Goal: Find specific page/section: Find specific page/section

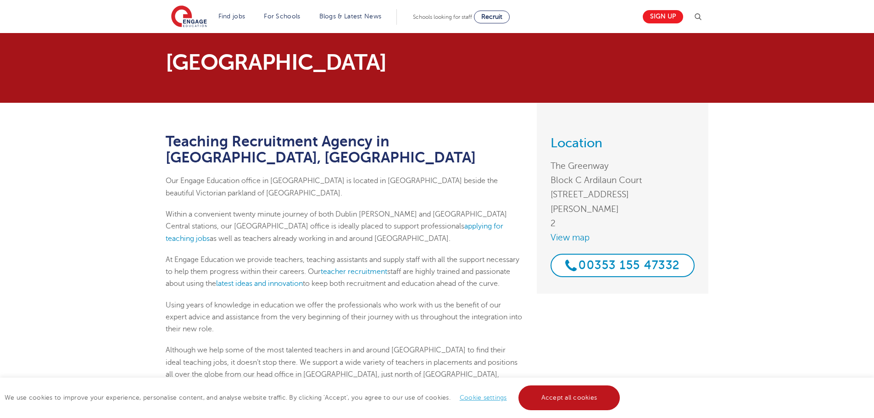
click at [570, 396] on link "Accept all cookies" at bounding box center [570, 398] width 102 height 25
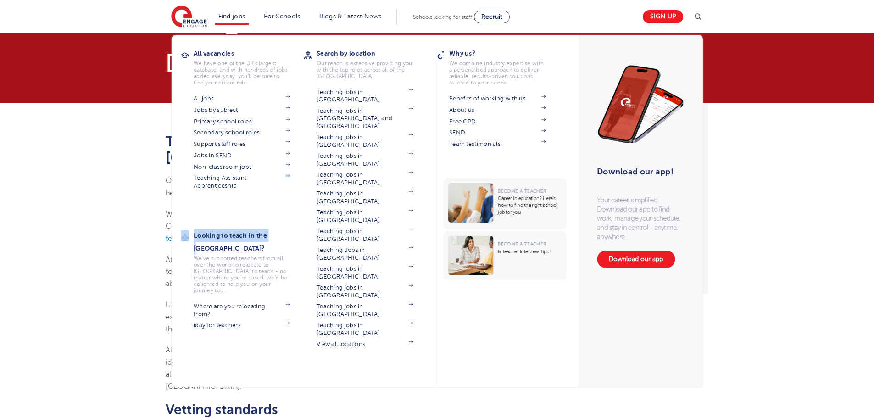
drag, startPoint x: 241, startPoint y: 17, endPoint x: 277, endPoint y: 222, distance: 207.4
click at [277, 222] on div "All vacancies We have one of the UK's largest database. and with hundreds of jo…" at bounding box center [242, 208] width 123 height 323
click at [229, 110] on link "Jobs by subject" at bounding box center [242, 109] width 96 height 7
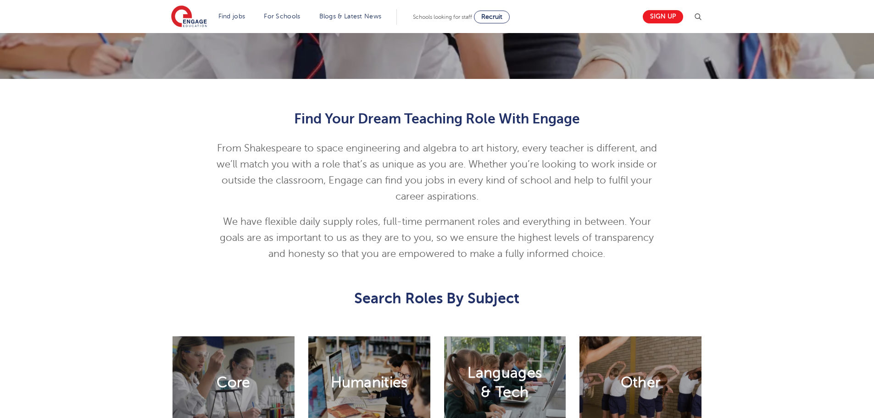
scroll to position [230, 0]
drag, startPoint x: 0, startPoint y: 0, endPoint x: 584, endPoint y: 298, distance: 655.9
click at [587, 301] on h1 "Search Roles By Subject" at bounding box center [437, 297] width 450 height 25
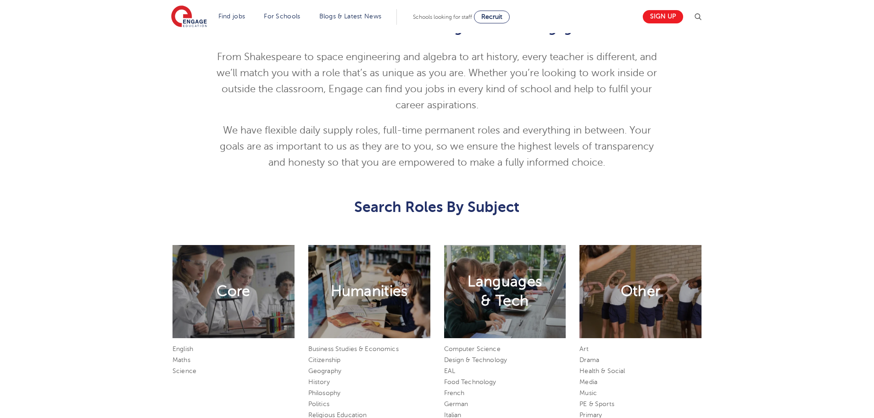
scroll to position [321, 0]
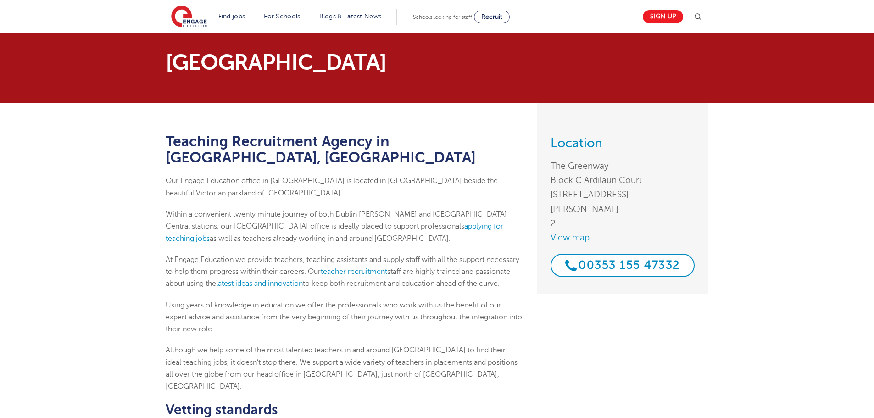
scroll to position [184, 0]
